Goal: Find specific page/section: Find specific page/section

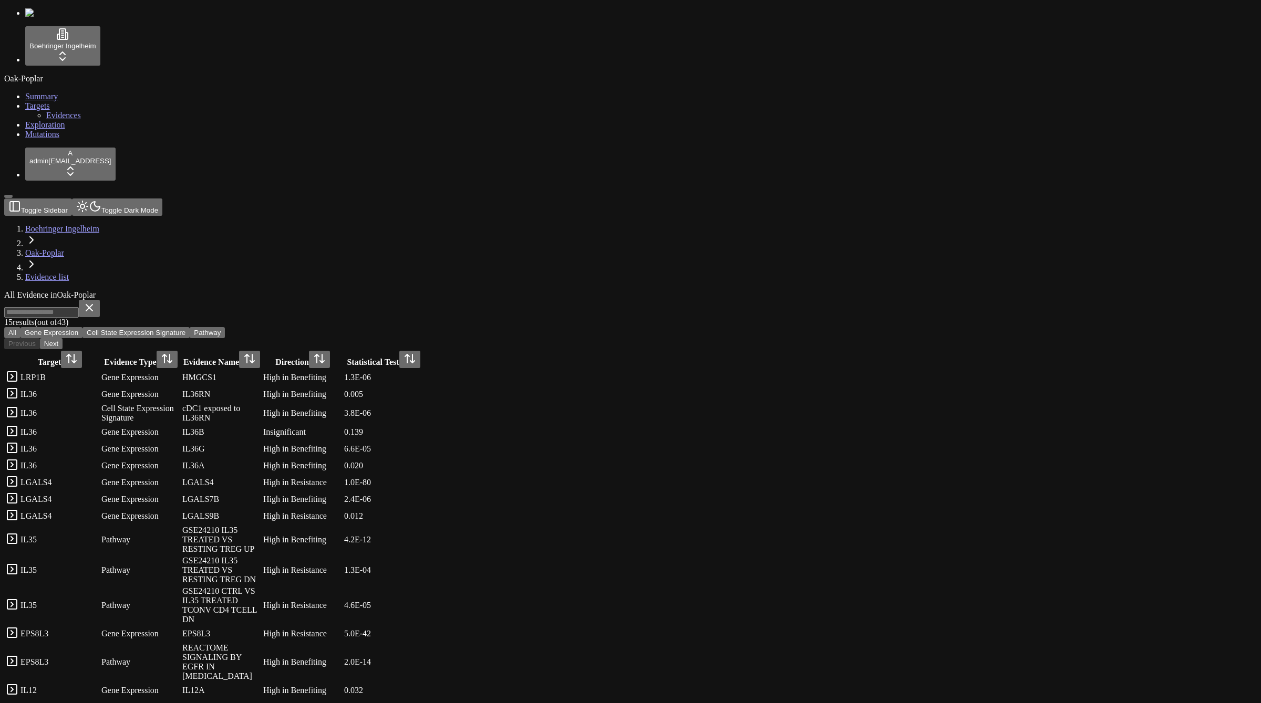
click at [441, 300] on div "15 result s (out of 43 ) All Gene Expression Cell State Expression Signature Pa…" at bounding box center [580, 500] width 1152 height 400
click at [441, 300] on div "15 result s (out of 43 ) All Gene Expression Cell State Expression Signature Pa…" at bounding box center [580, 319] width 1152 height 38
click at [82, 327] on button "Gene Expression" at bounding box center [51, 332] width 62 height 11
click at [43, 139] on span "Mutations" at bounding box center [42, 134] width 34 height 9
